Goal: Check status

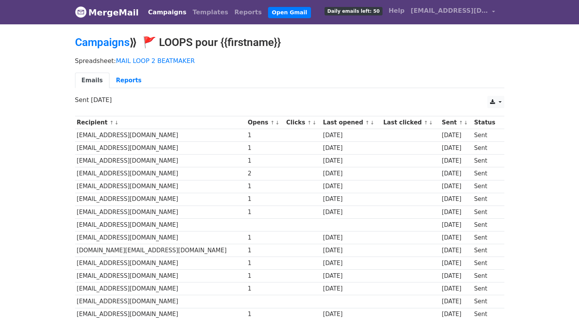
click at [152, 15] on link "Campaigns" at bounding box center [167, 12] width 44 height 15
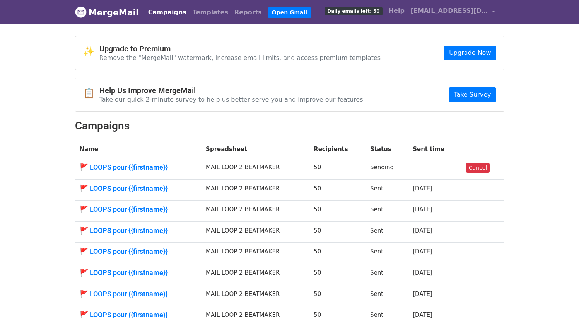
click at [137, 159] on td "🚩 LOOPS pour {{firstname}}" at bounding box center [138, 168] width 126 height 21
click at [137, 162] on td "🚩 LOOPS pour {{firstname}}" at bounding box center [138, 168] width 126 height 21
click at [143, 166] on link "🚩 LOOPS pour {{firstname}}" at bounding box center [138, 167] width 117 height 9
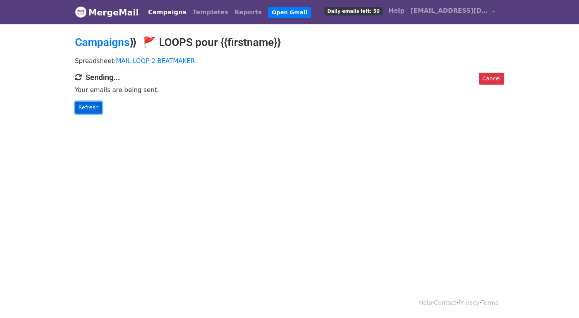
click at [93, 109] on link "Refresh" at bounding box center [88, 108] width 27 height 12
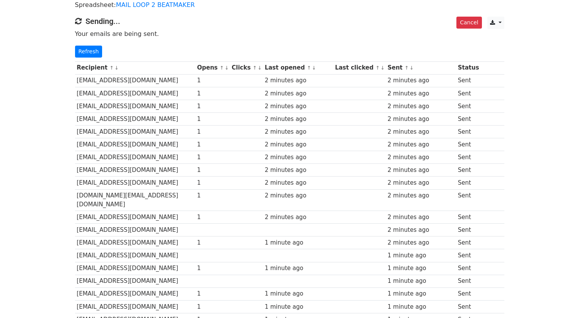
scroll to position [55, 0]
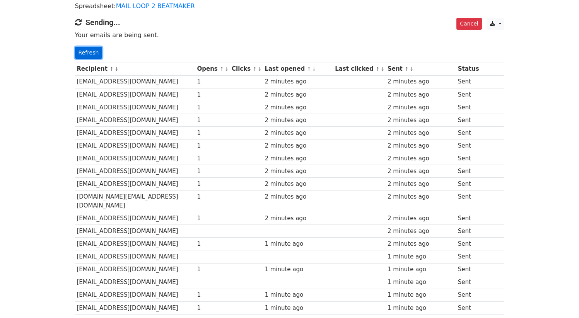
click at [97, 47] on link "Refresh" at bounding box center [88, 53] width 27 height 12
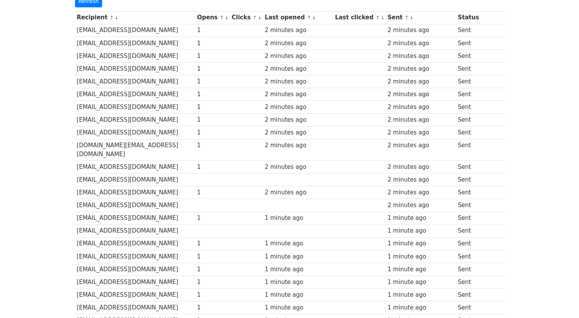
scroll to position [336, 0]
